Goal: Task Accomplishment & Management: Use online tool/utility

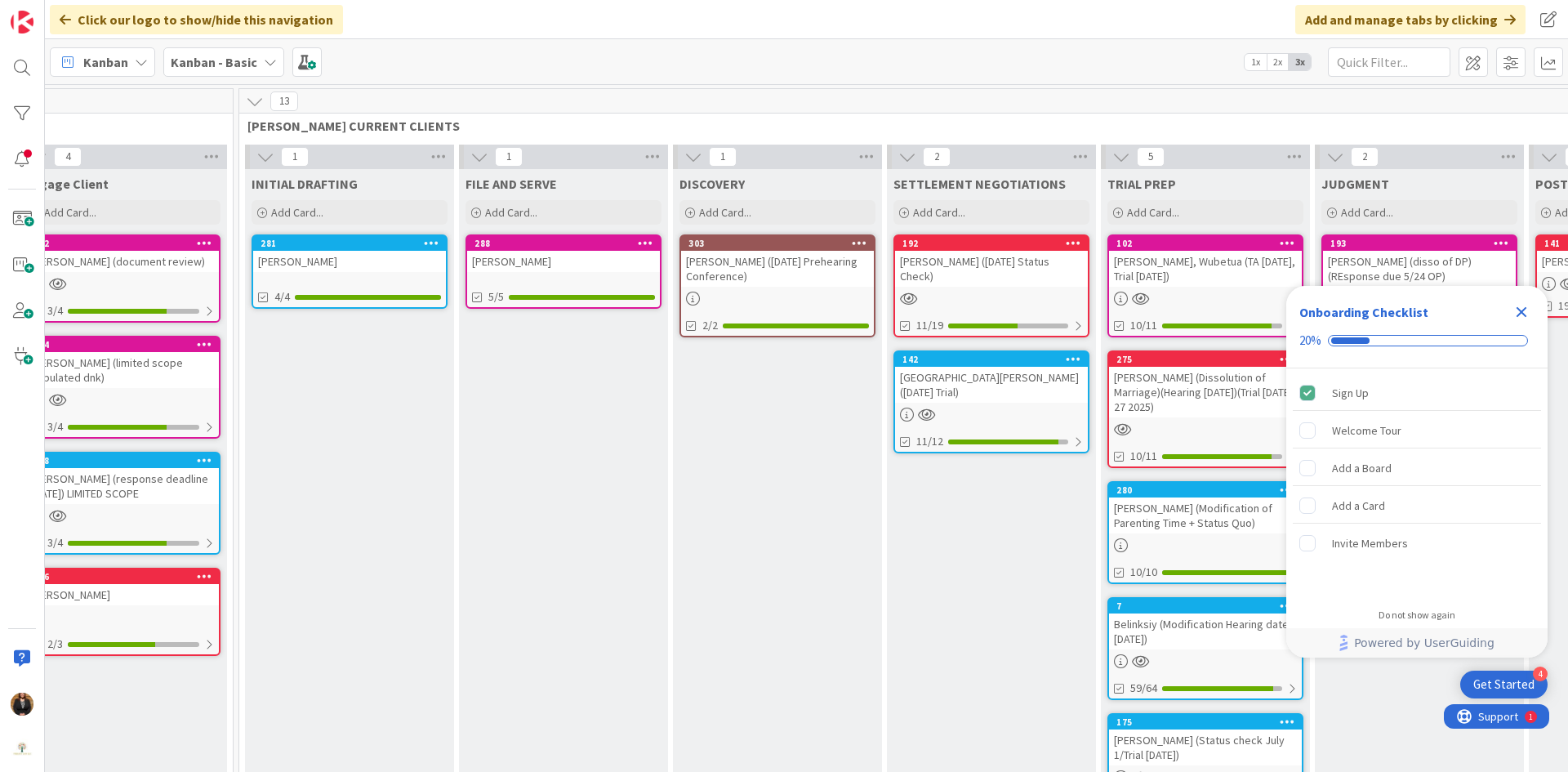
scroll to position [0, 503]
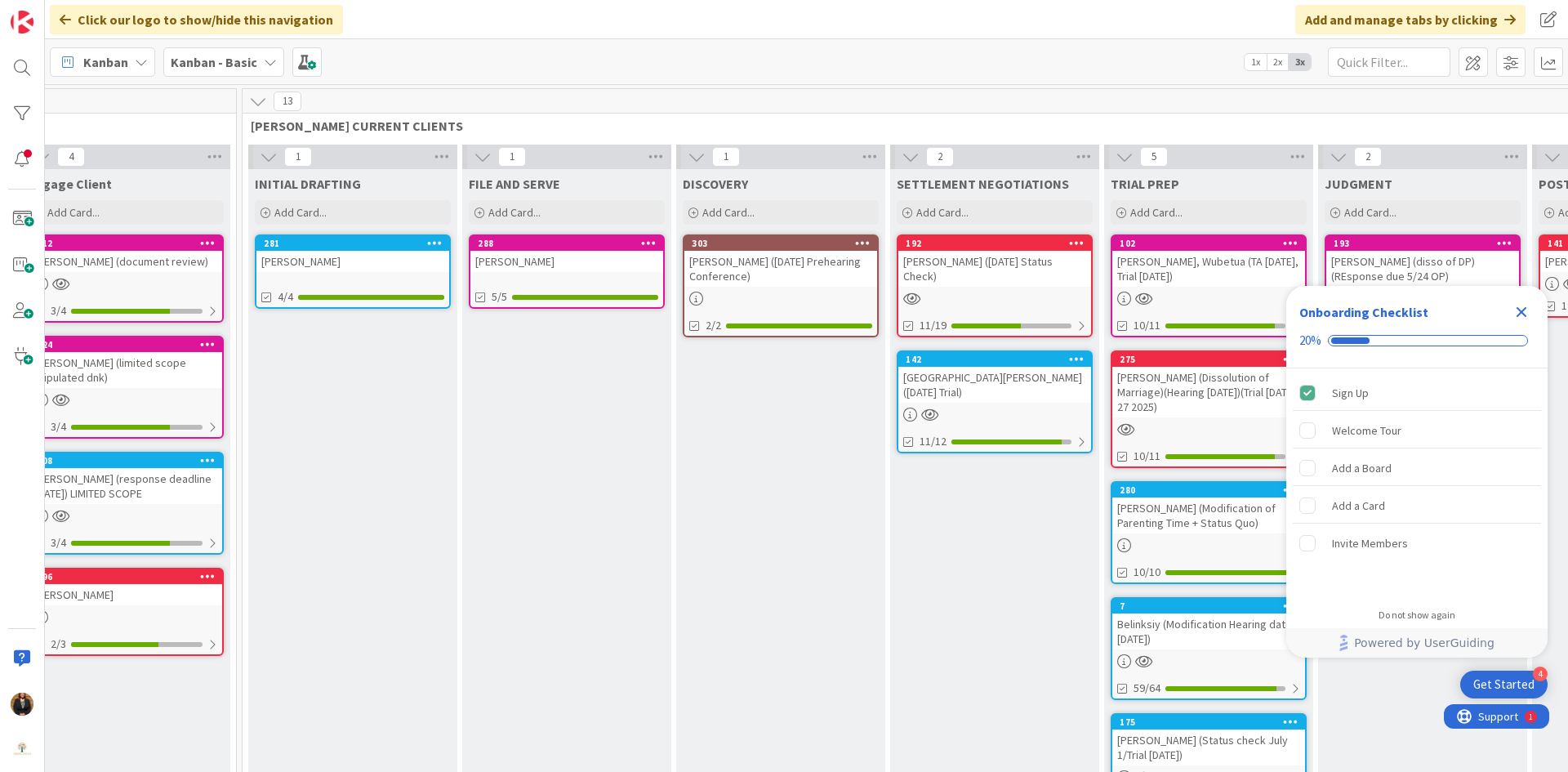
click at [318, 263] on div "[PERSON_NAME]" at bounding box center [353, 260] width 193 height 21
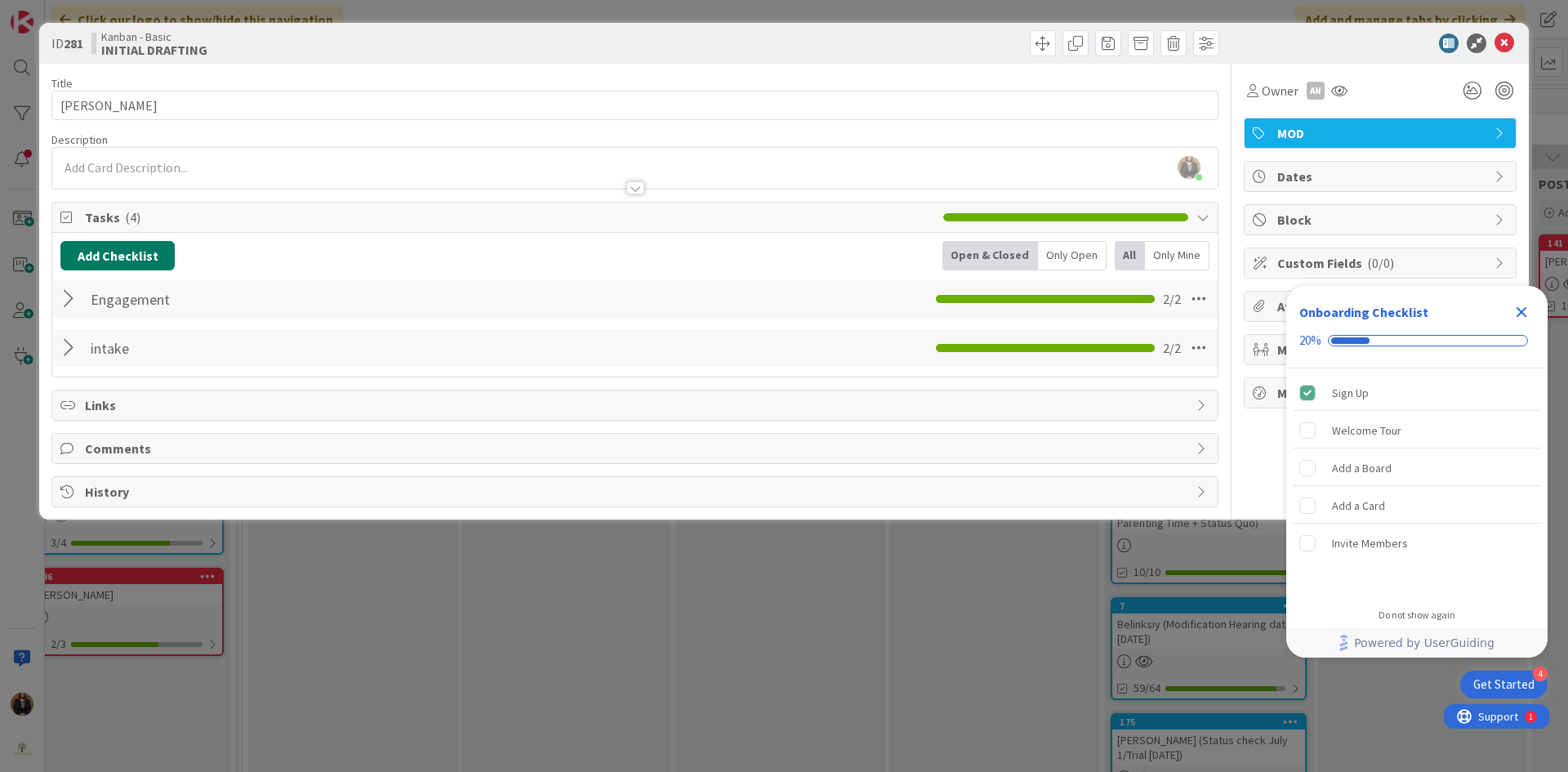
click at [89, 255] on button "Add Checklist" at bounding box center [117, 256] width 115 height 29
type input "drafting"
click at [94, 366] on button "Add" at bounding box center [90, 371] width 43 height 29
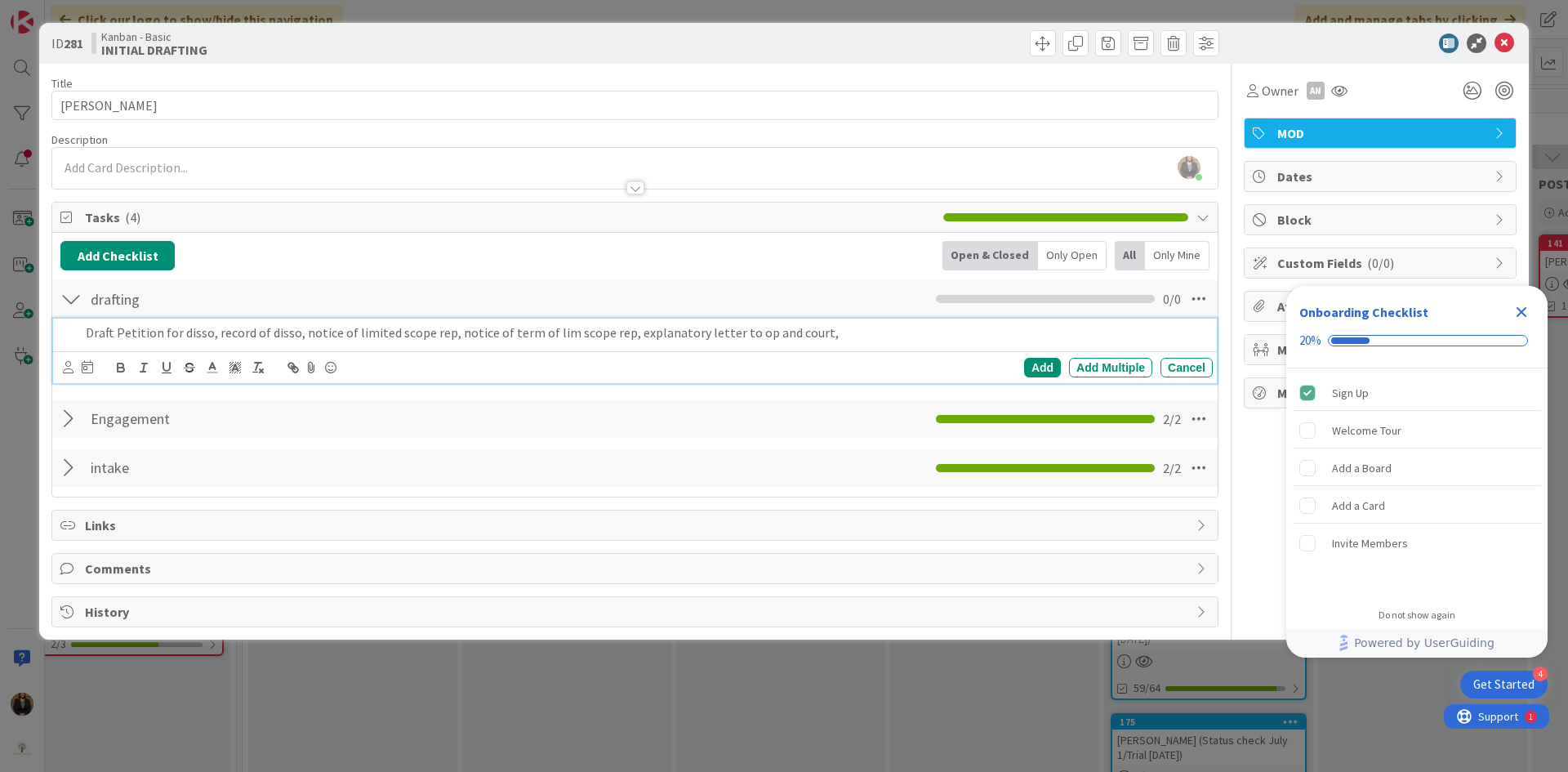
drag, startPoint x: 820, startPoint y: 337, endPoint x: 25, endPoint y: 334, distance: 795.0
click at [25, 334] on div "ID 281 Kanban - Basic INITIAL DRAFTING Title 13 / 128 [PERSON_NAME] Description…" at bounding box center [784, 386] width 1568 height 772
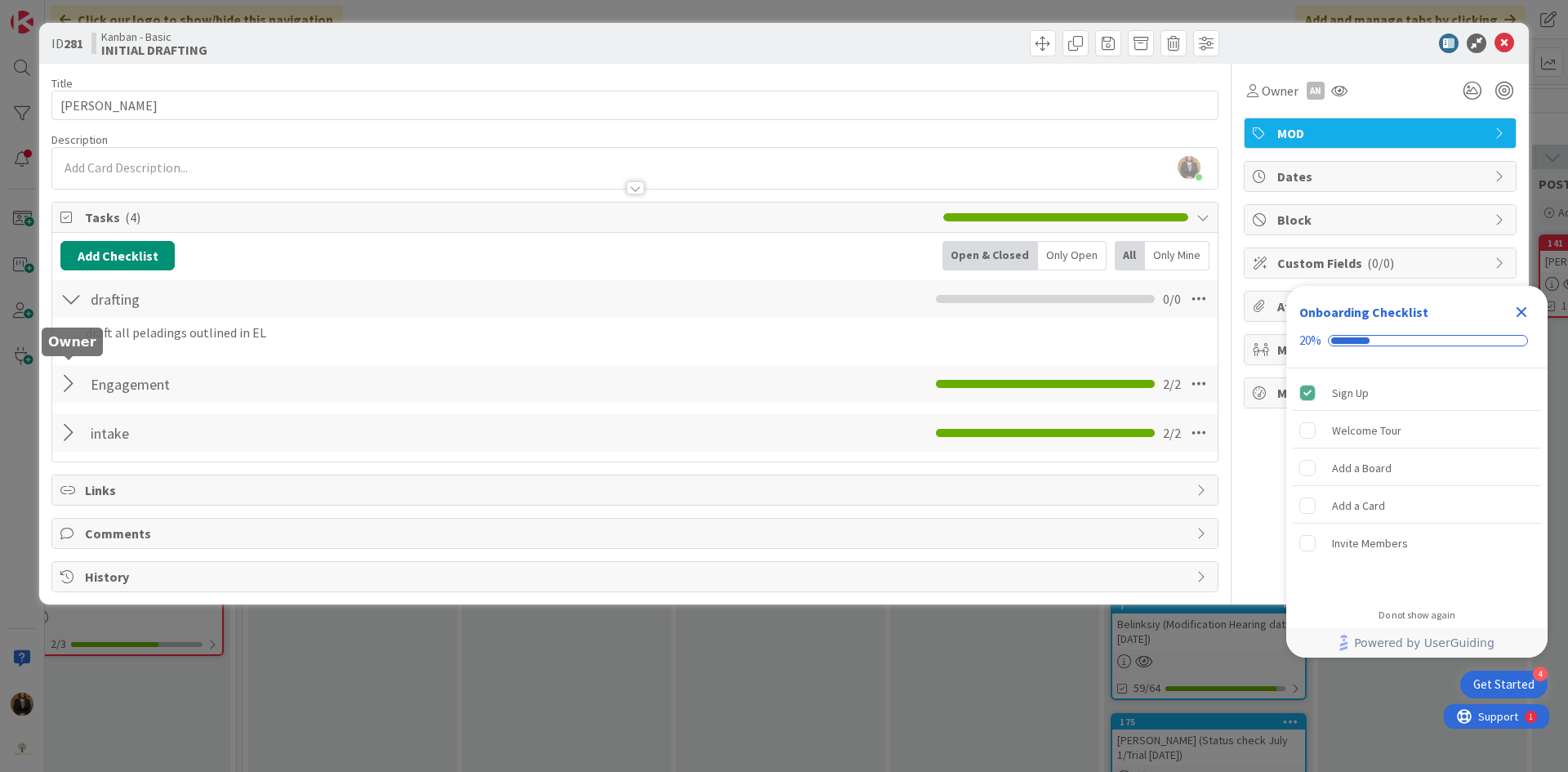
click at [0, 0] on icon at bounding box center [0, 0] width 0 height 0
click at [0, 0] on span "[PERSON_NAME]" at bounding box center [0, 0] width 0 height 0
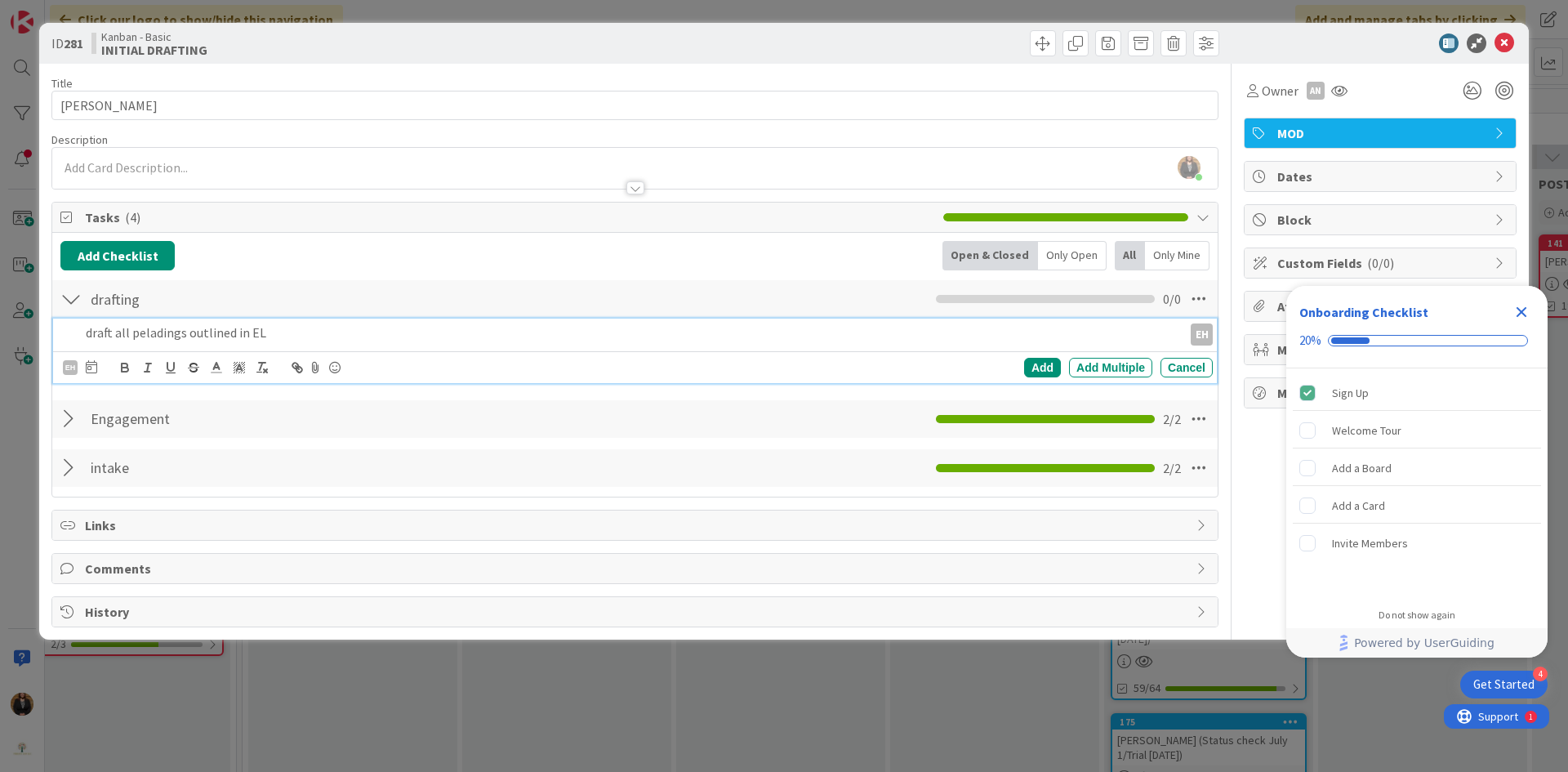
click at [832, 342] on div "draft all peladings outlined in EL" at bounding box center [630, 332] width 1103 height 28
drag, startPoint x: 94, startPoint y: 367, endPoint x: 94, endPoint y: 376, distance: 9.0
click at [94, 367] on icon at bounding box center [92, 367] width 11 height 13
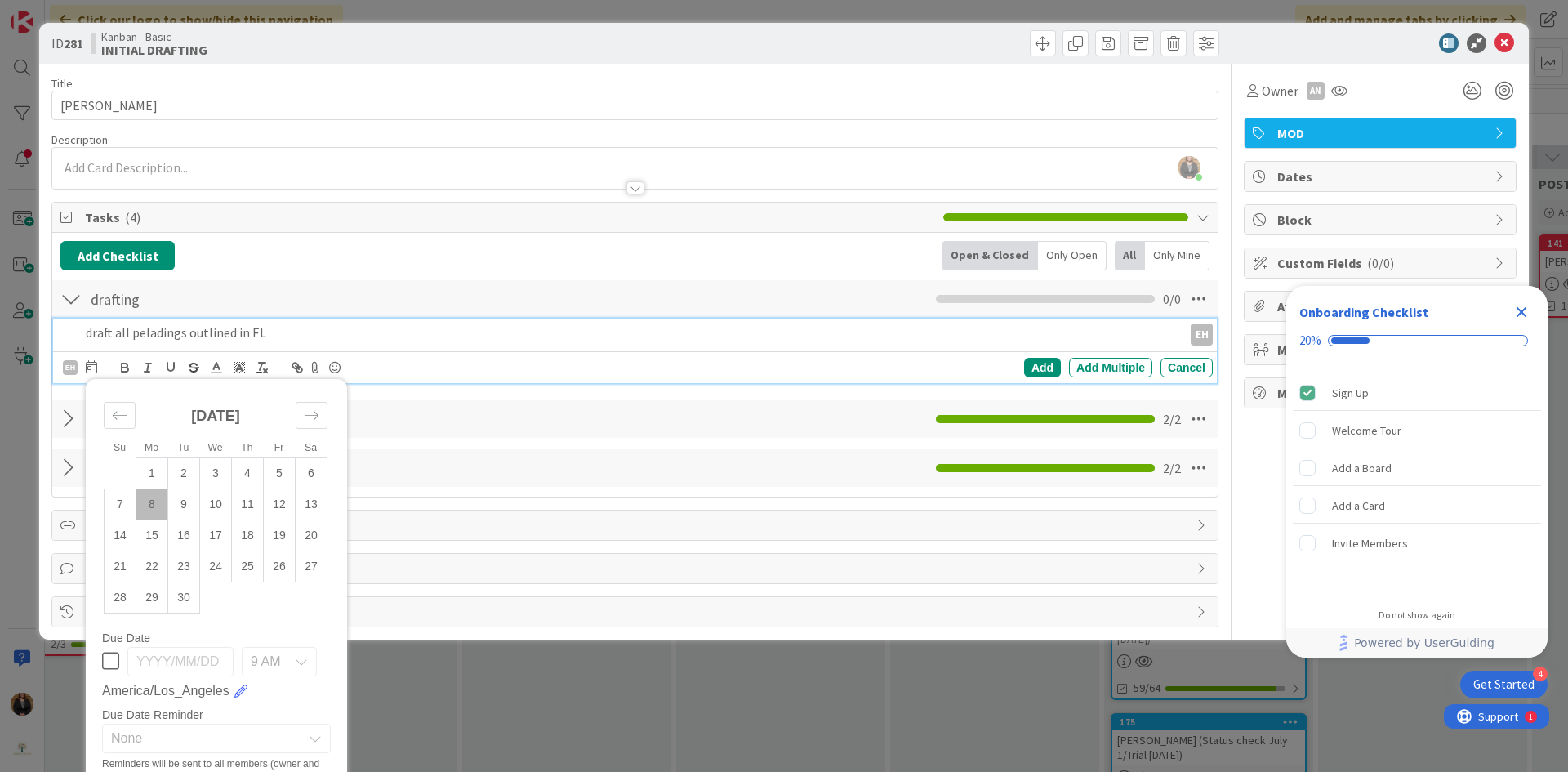
click at [151, 502] on td "8" at bounding box center [152, 504] width 32 height 31
click at [1024, 369] on div "Add" at bounding box center [1043, 367] width 37 height 19
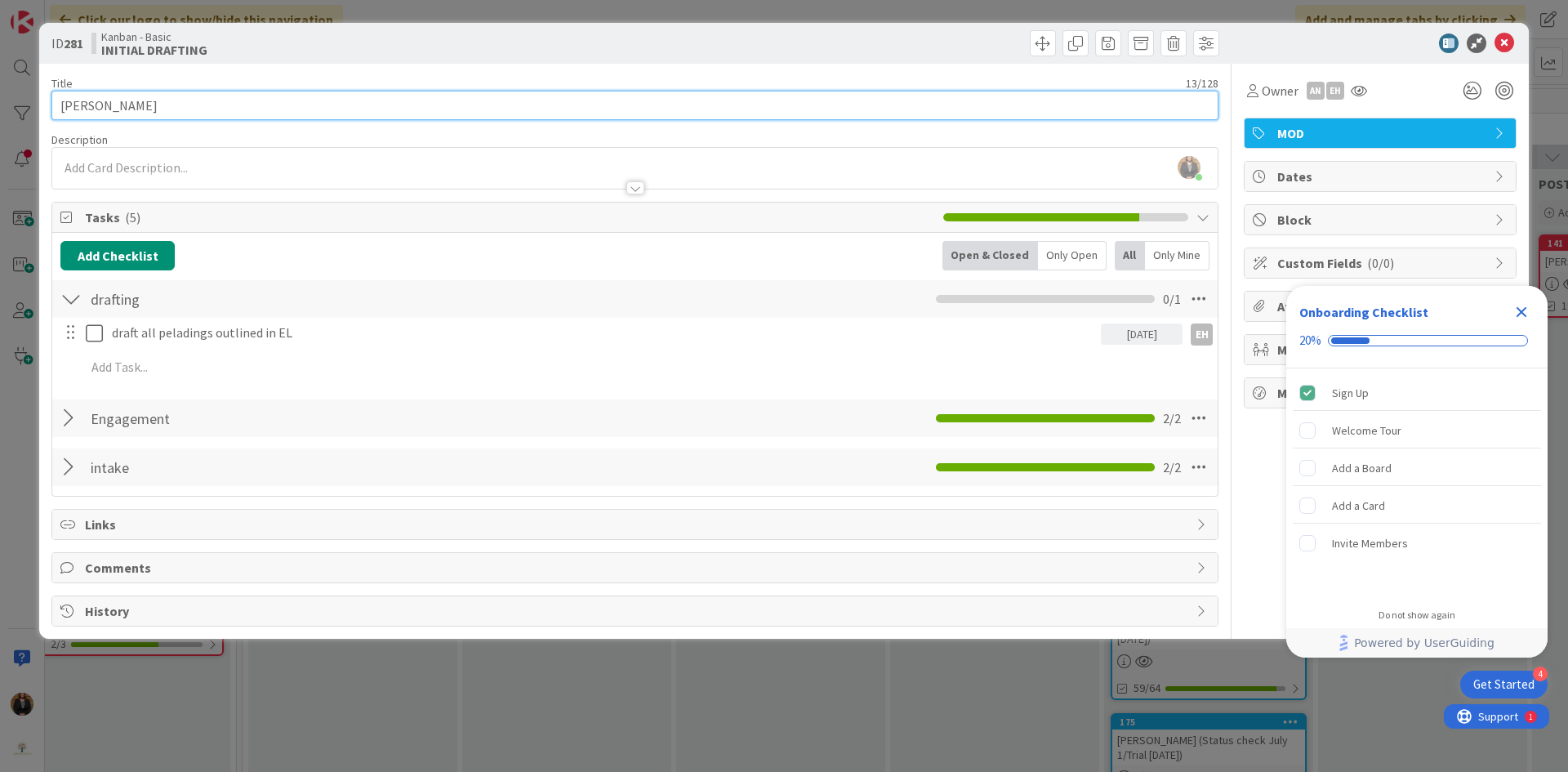
click at [505, 104] on input "[PERSON_NAME]" at bounding box center [635, 105] width 1167 height 29
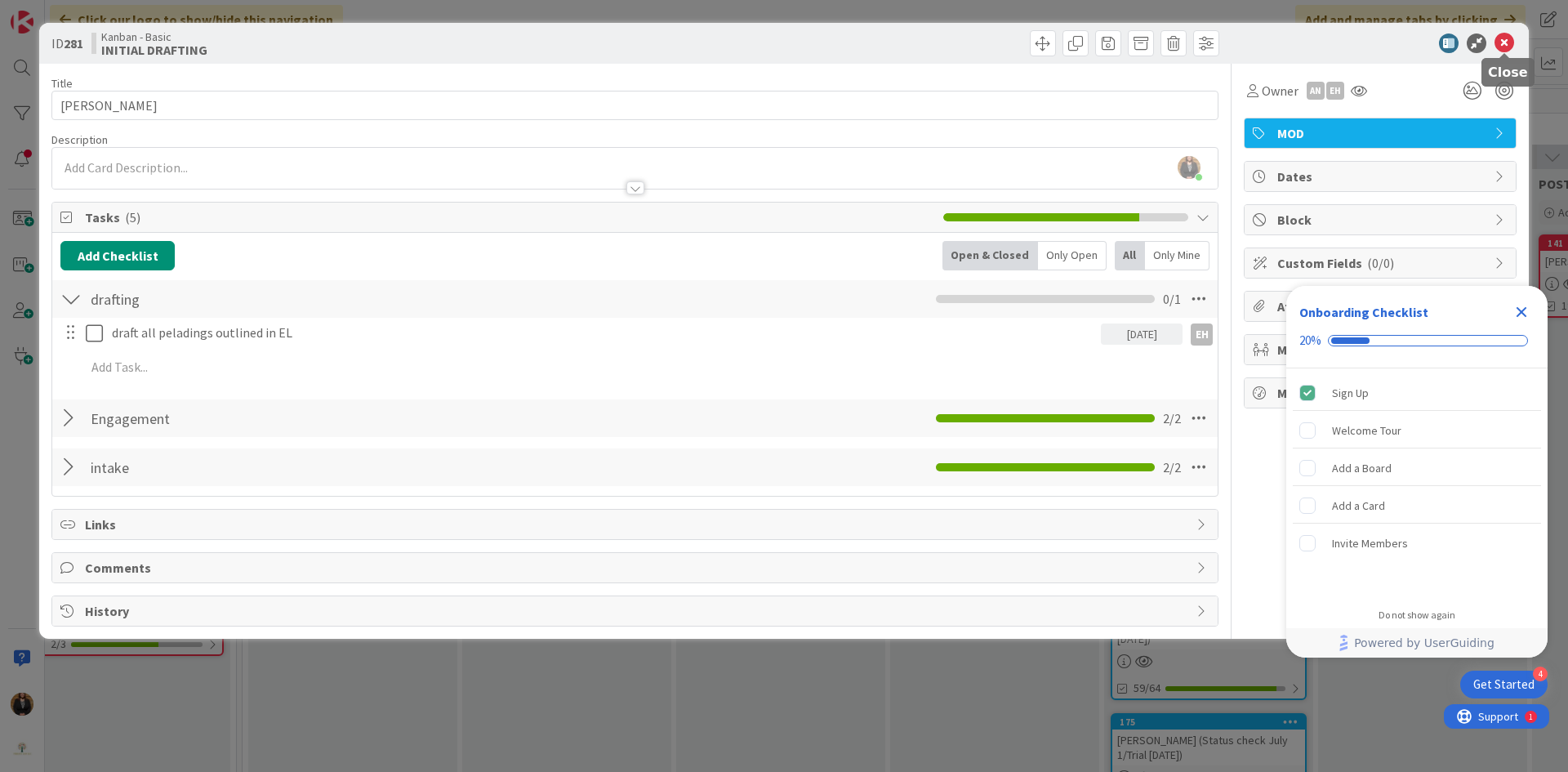
click at [1506, 46] on icon at bounding box center [1504, 43] width 19 height 19
